Goal: Information Seeking & Learning: Get advice/opinions

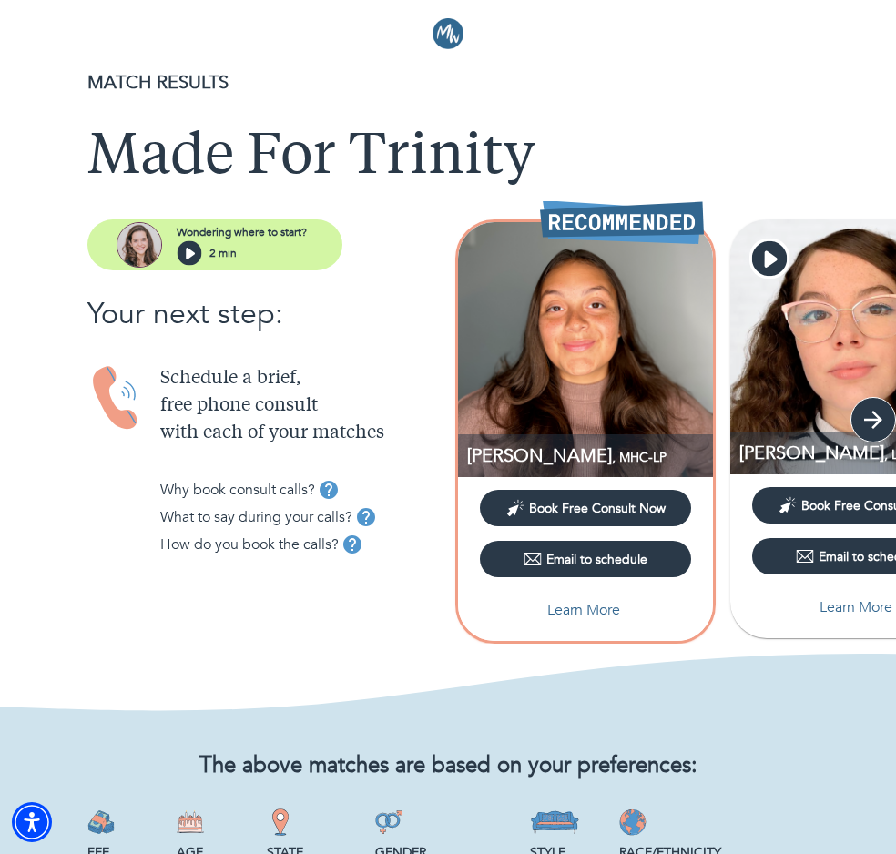
click at [871, 414] on icon "button" at bounding box center [872, 419] width 27 height 27
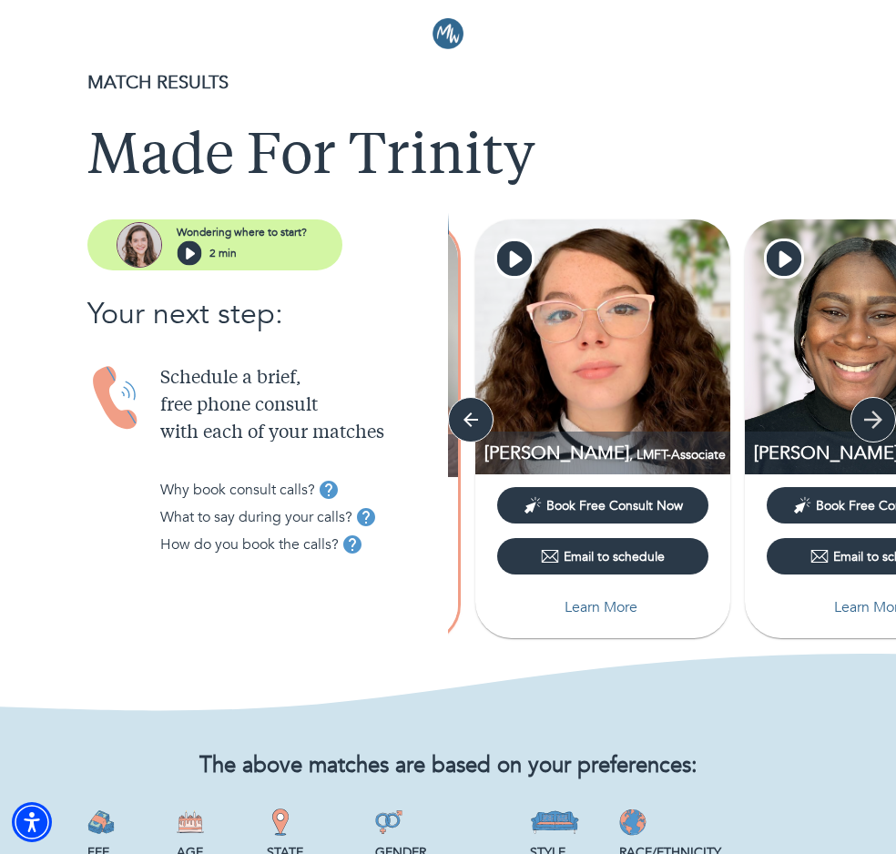
click at [871, 414] on icon "button" at bounding box center [872, 419] width 27 height 27
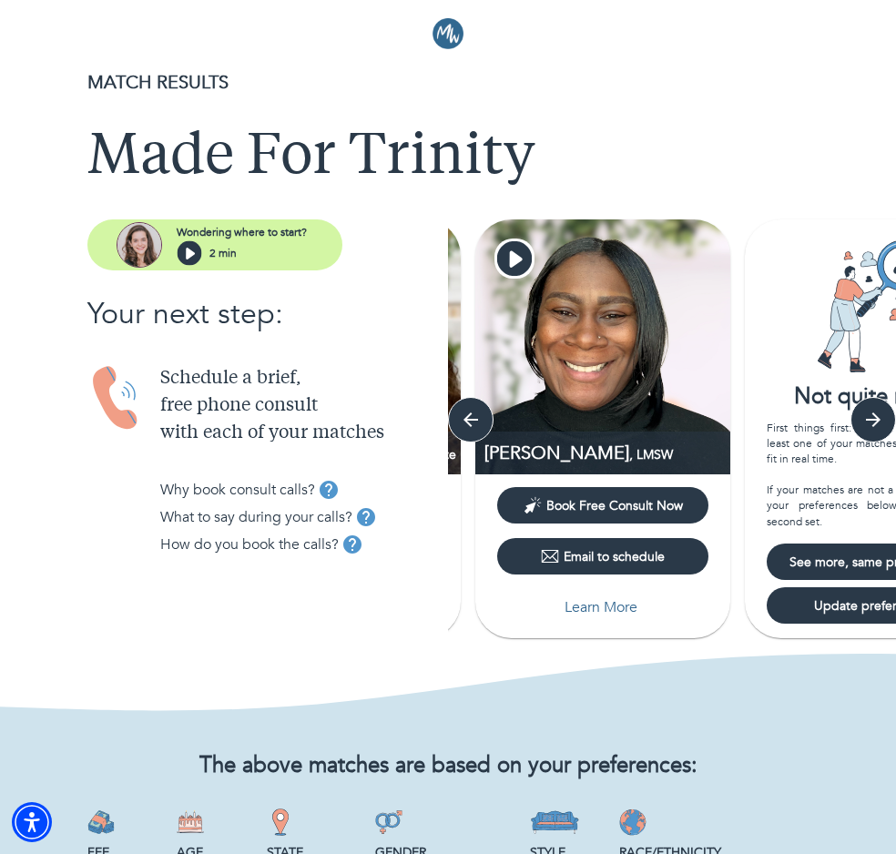
click at [624, 607] on p "Learn More" at bounding box center [600, 607] width 73 height 22
select select "6"
select select "2"
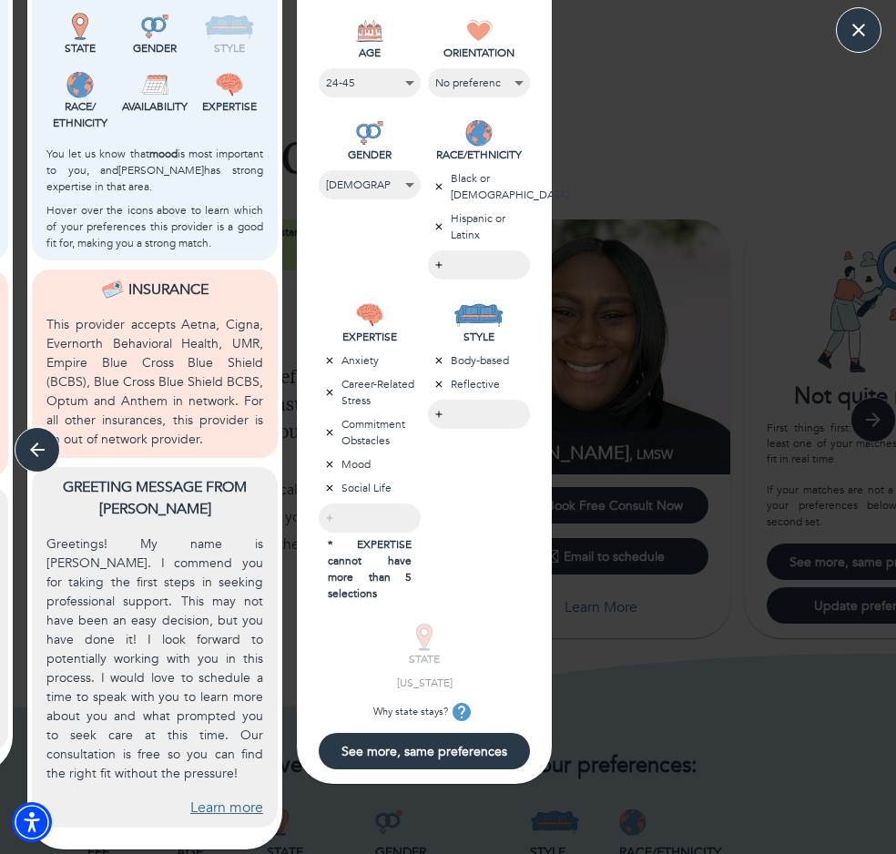
scroll to position [205, 0]
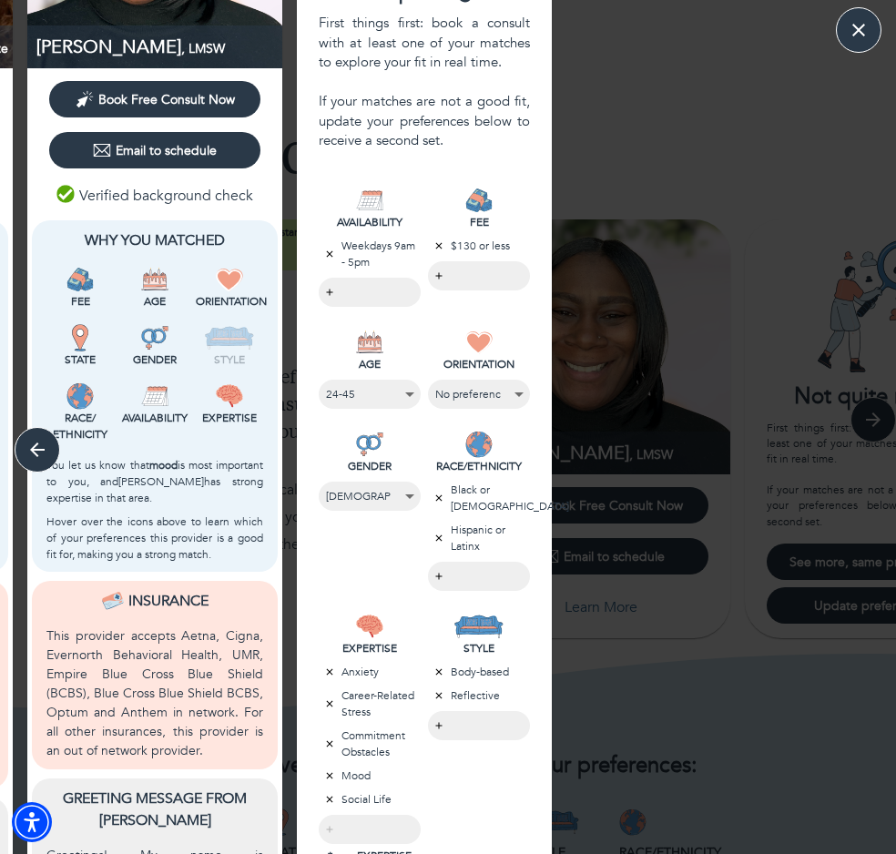
click at [453, 722] on body "MATCH RESULTS Made For Trinity Wondering where to start? 2 min Your next step: …" at bounding box center [448, 427] width 896 height 854
click at [450, 657] on div at bounding box center [448, 427] width 896 height 854
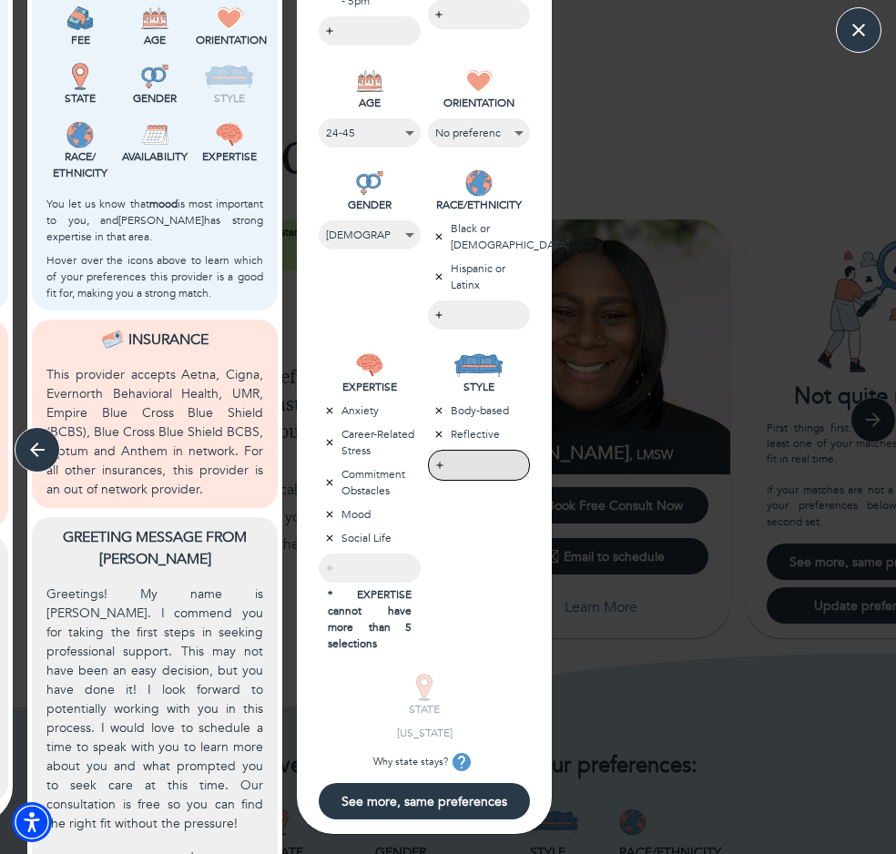
scroll to position [516, 0]
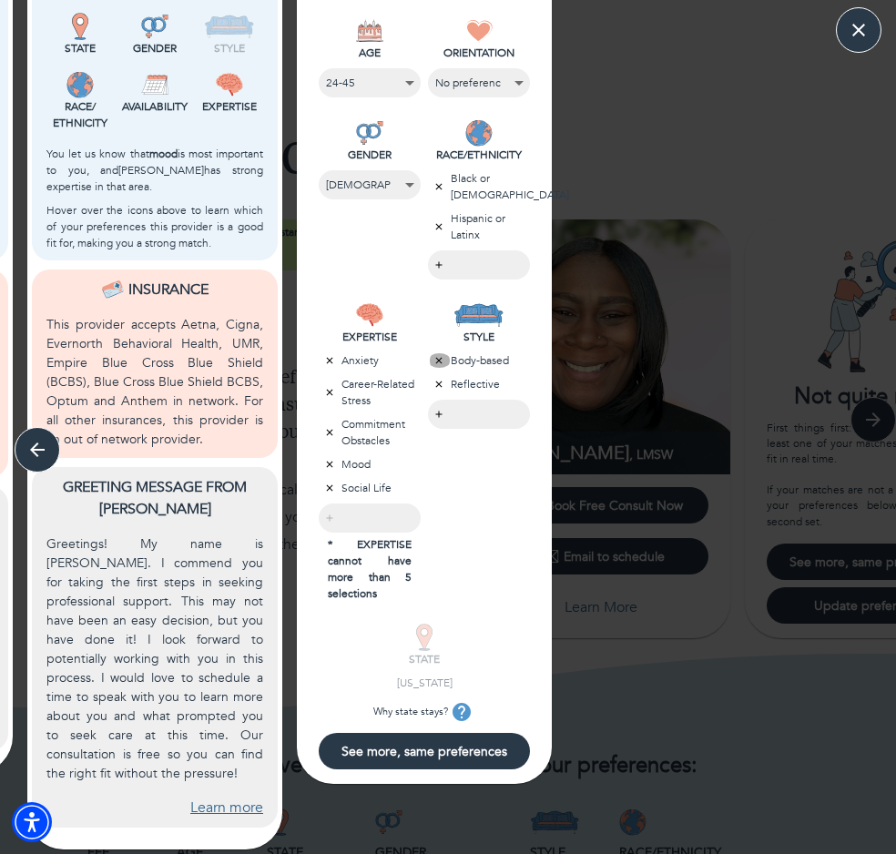
click at [435, 356] on icon "button" at bounding box center [438, 360] width 11 height 11
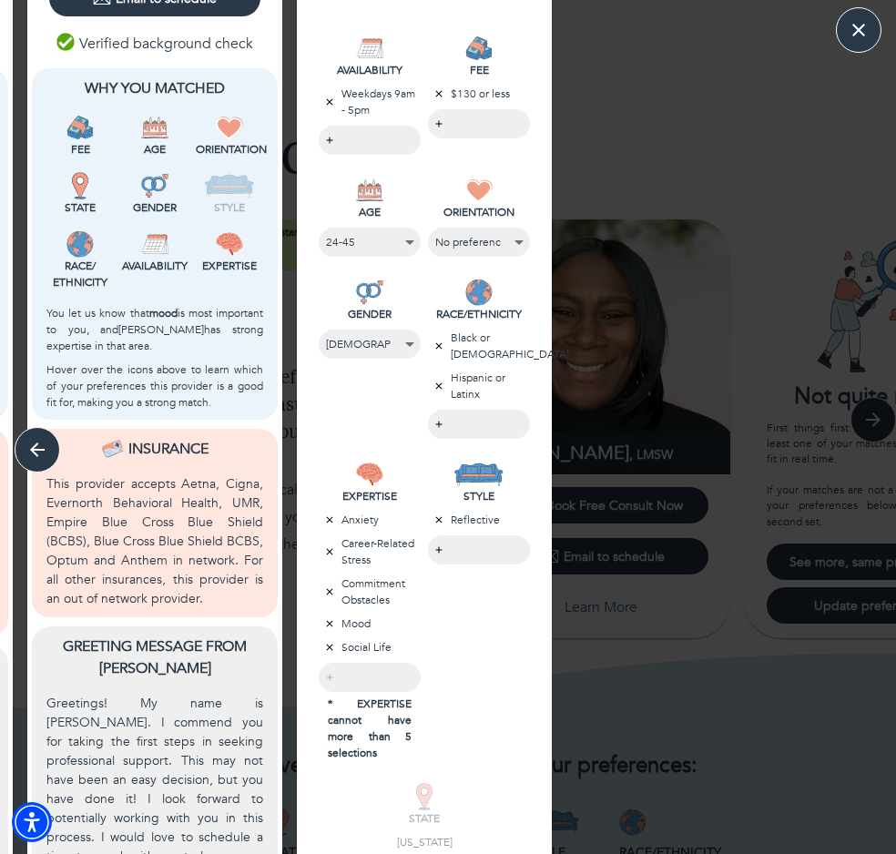
scroll to position [309, 0]
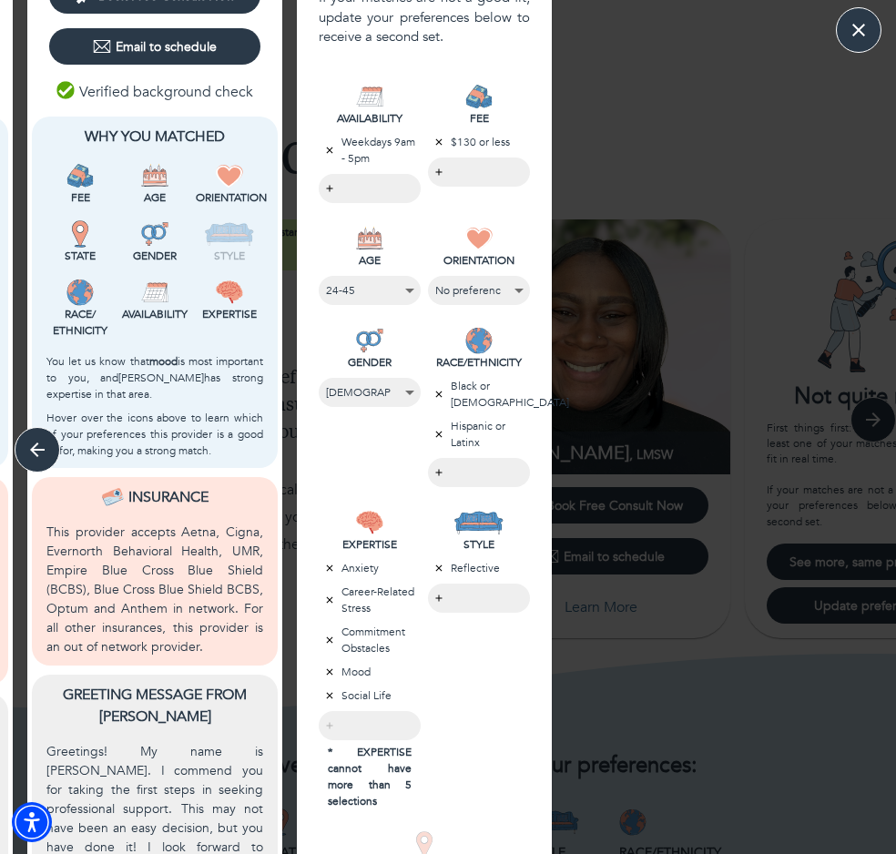
click at [224, 233] on img at bounding box center [229, 233] width 50 height 27
click at [60, 442] on p "Hover over the icons above to learn which of your preferences this provider is …" at bounding box center [154, 434] width 217 height 49
click at [47, 447] on icon "button" at bounding box center [37, 449] width 27 height 27
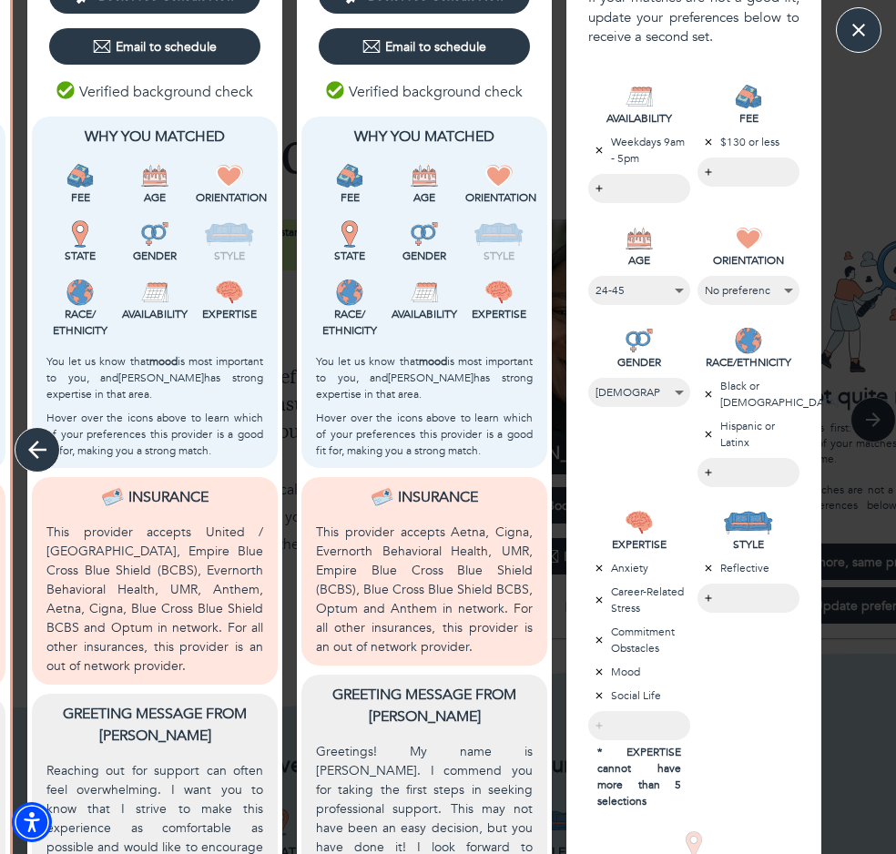
click at [36, 440] on icon "button" at bounding box center [37, 449] width 27 height 27
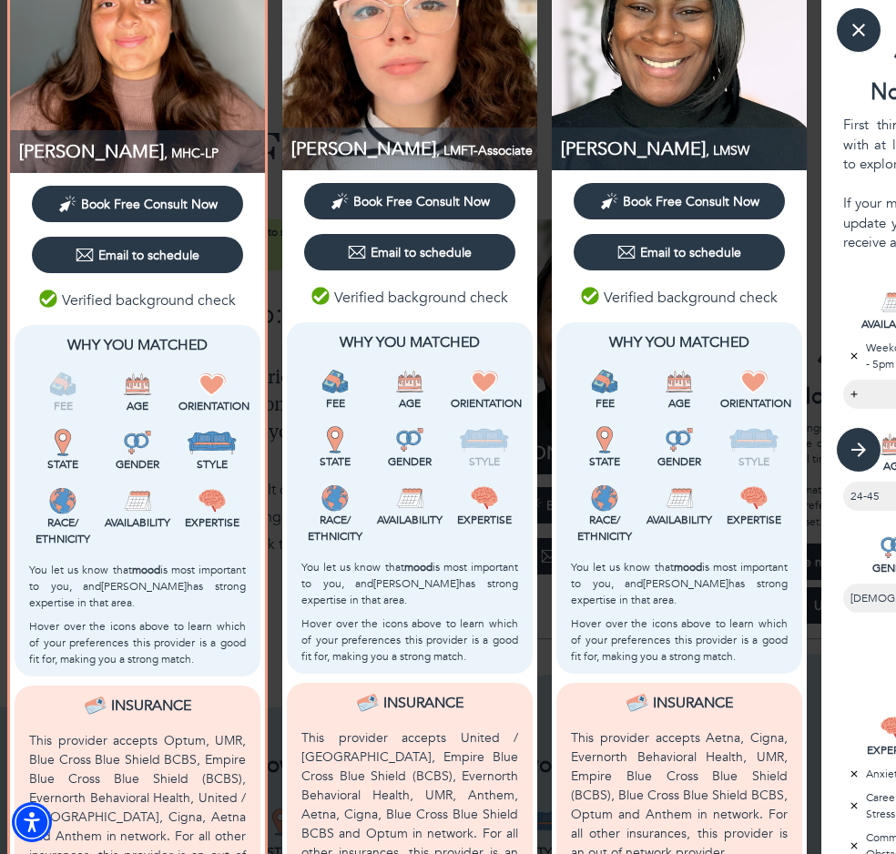
scroll to position [0, 0]
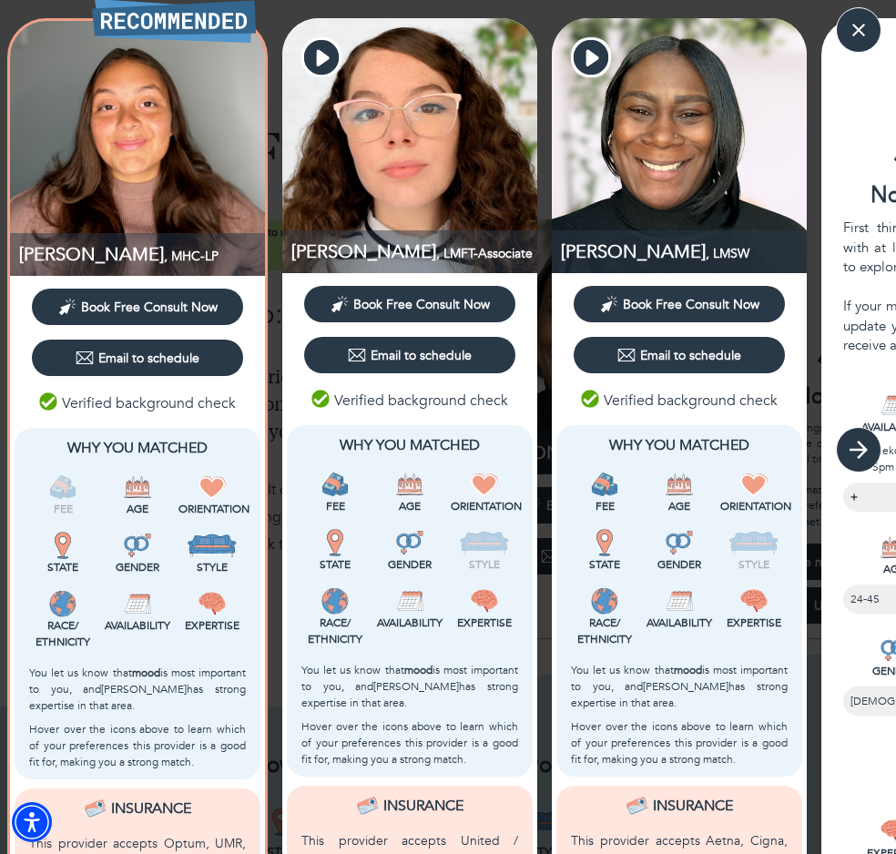
click at [850, 447] on icon "button" at bounding box center [858, 449] width 27 height 27
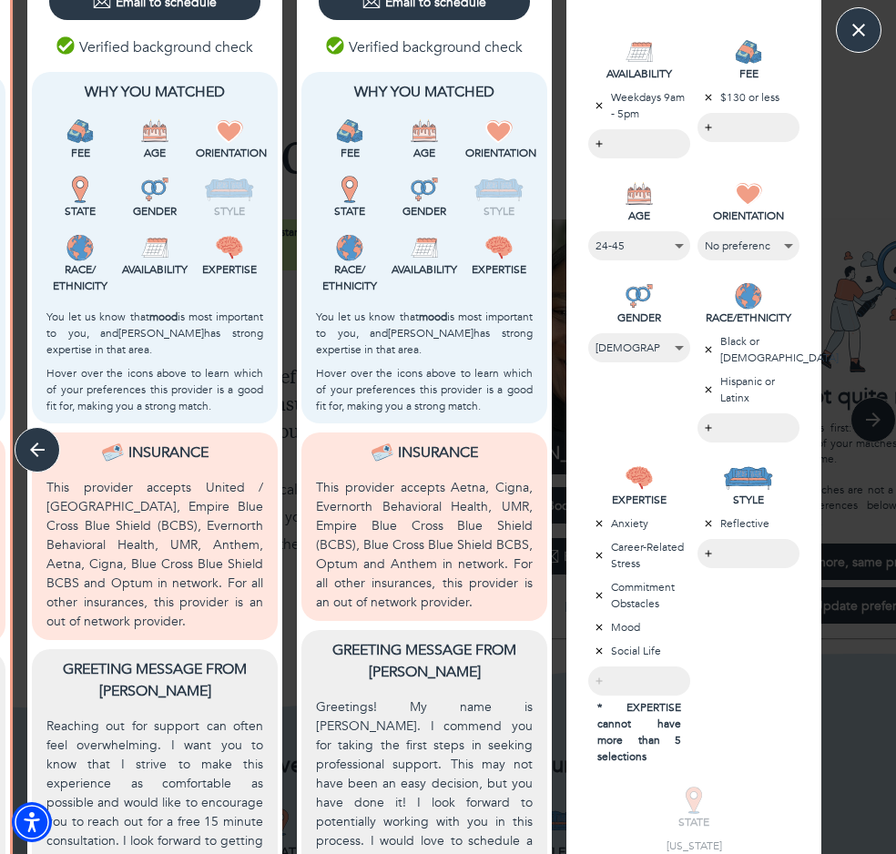
scroll to position [415, 0]
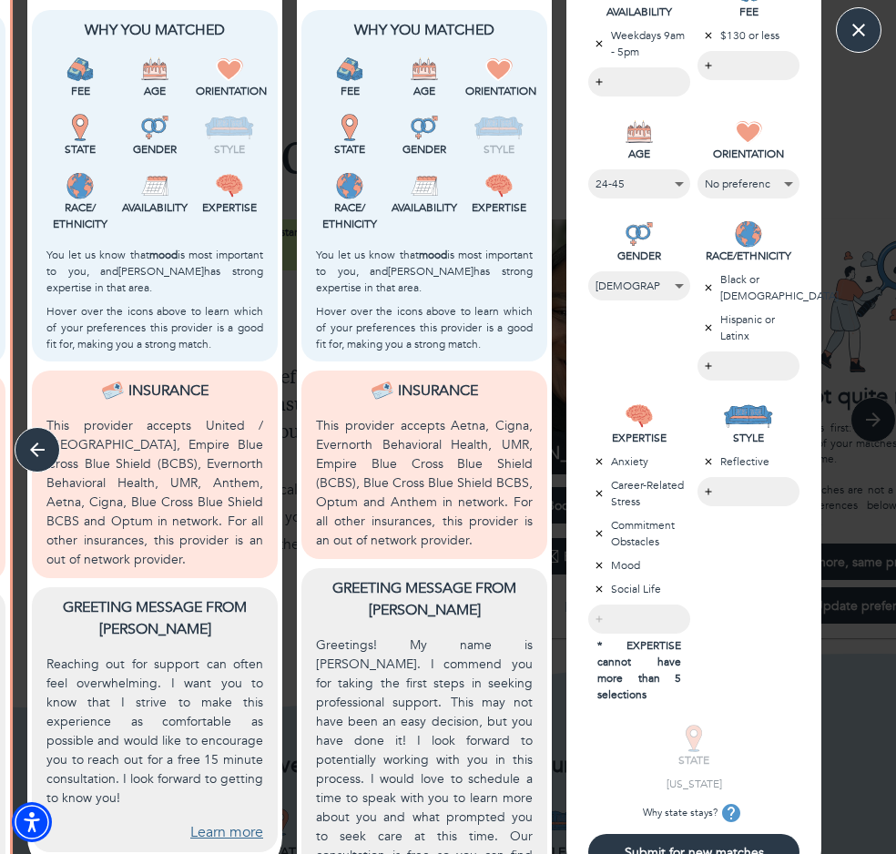
click at [750, 489] on body "MATCH RESULTS Made For Trinity Wondering where to start? 2 min Your next step: …" at bounding box center [448, 427] width 896 height 854
click at [758, 488] on li "Directive" at bounding box center [752, 493] width 109 height 26
click at [758, 517] on li "Body-based" at bounding box center [752, 516] width 109 height 26
click at [767, 624] on div at bounding box center [448, 427] width 896 height 854
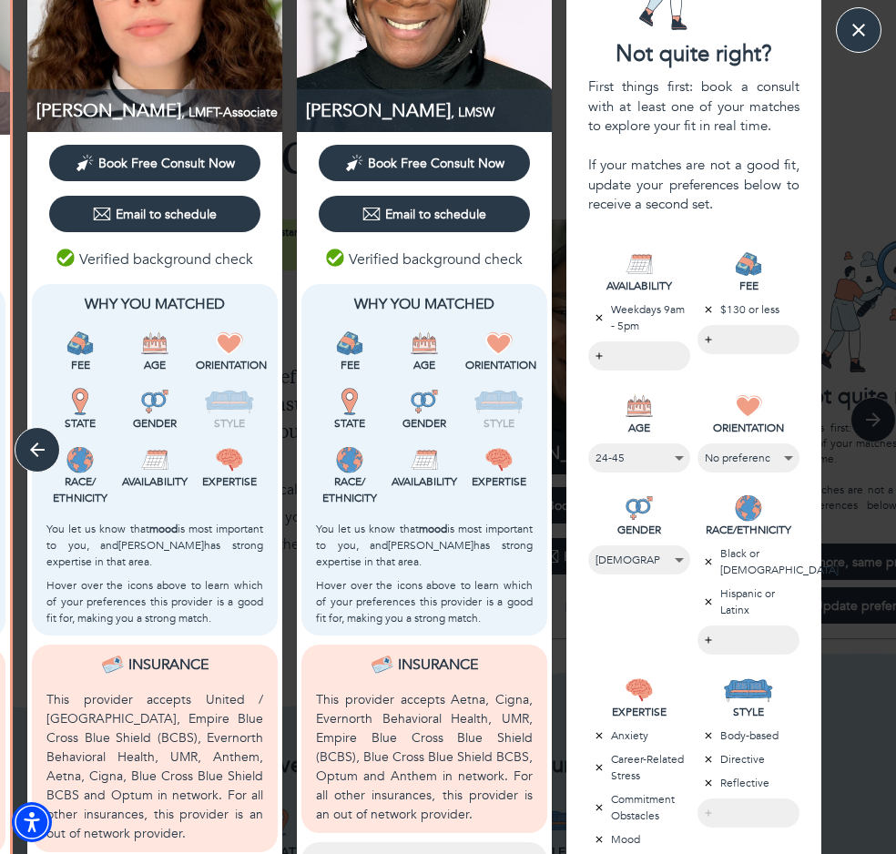
scroll to position [104, 0]
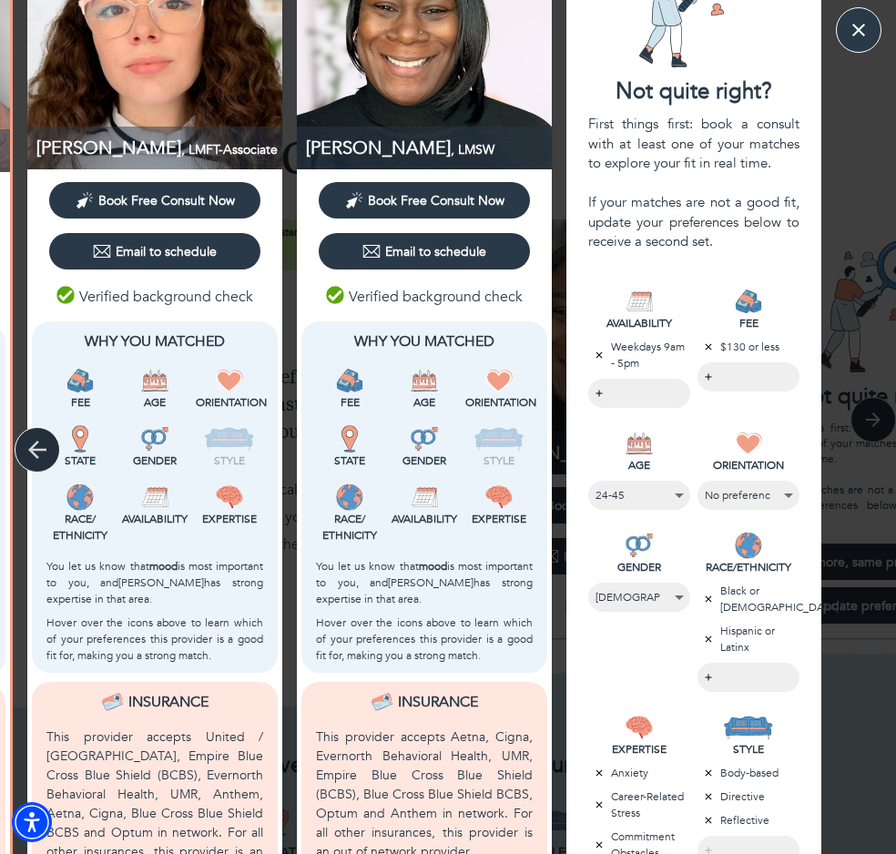
click at [25, 447] on icon "button" at bounding box center [37, 449] width 27 height 27
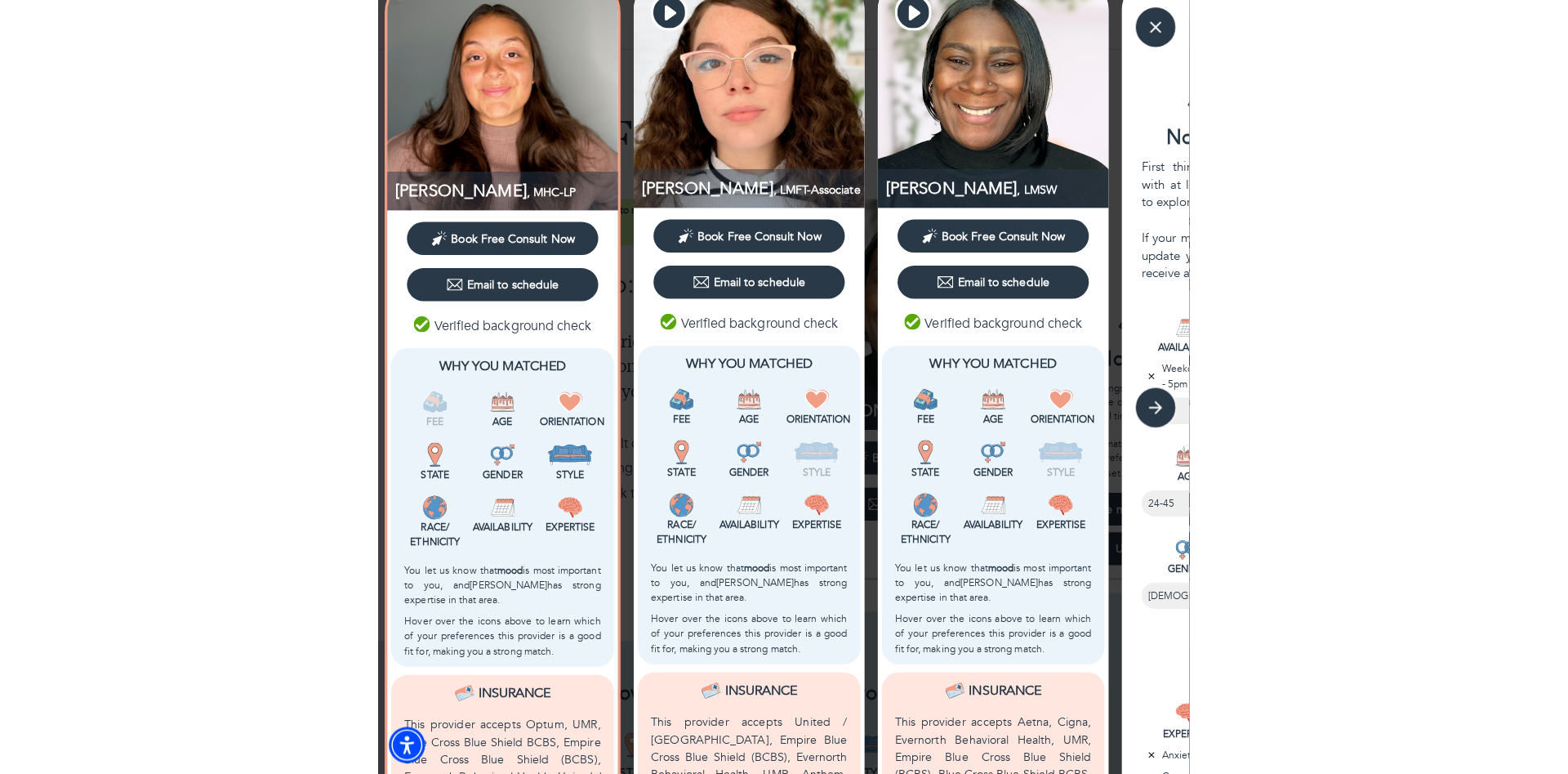
scroll to position [0, 0]
